Goal: Use online tool/utility: Utilize a website feature to perform a specific function

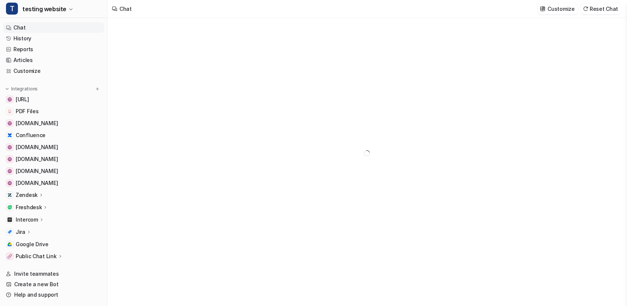
type textarea "**********"
